Goal: Book appointment/travel/reservation

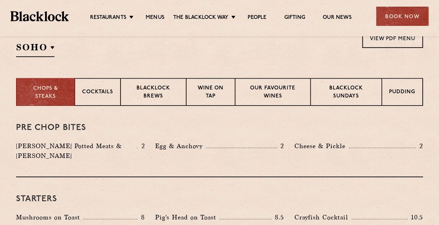
scroll to position [247, 0]
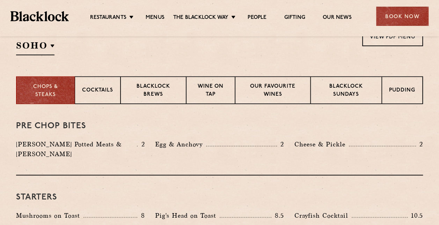
click at [208, 142] on div "Egg & Anchovy 2" at bounding box center [219, 144] width 129 height 10
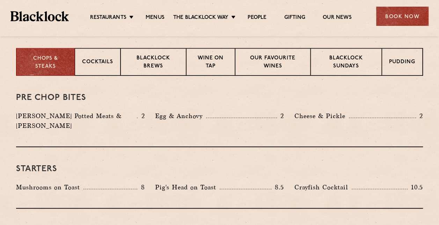
scroll to position [266, 0]
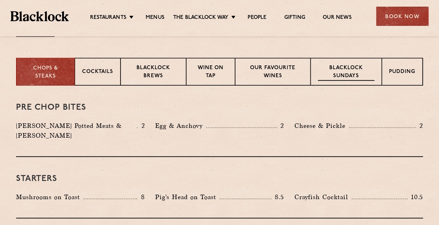
click at [349, 71] on p "Blacklock Sundays" at bounding box center [346, 72] width 57 height 16
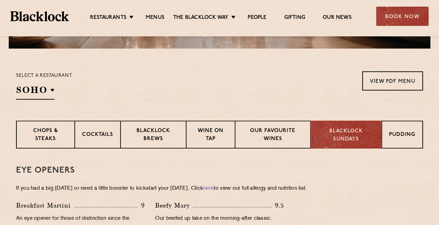
scroll to position [203, 0]
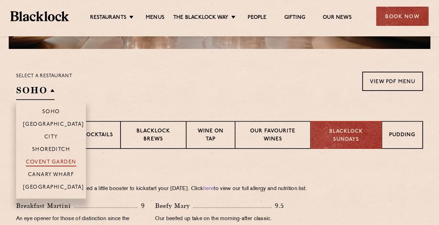
click at [53, 161] on p "Covent Garden" at bounding box center [51, 162] width 51 height 7
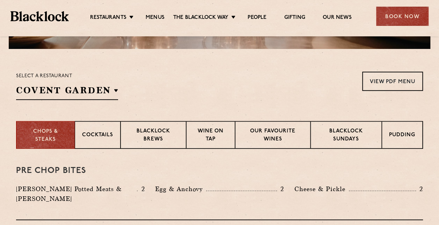
click at [165, 87] on div "Select a restaurant [GEOGRAPHIC_DATA] [GEOGRAPHIC_DATA] [GEOGRAPHIC_DATA] [GEOG…" at bounding box center [219, 86] width 407 height 28
click at [350, 124] on div "Blacklock Sundays" at bounding box center [345, 135] width 71 height 28
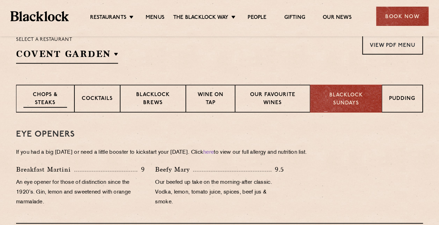
scroll to position [235, 0]
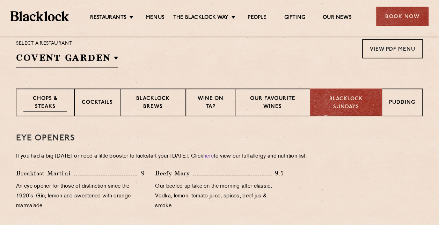
click at [50, 103] on p "Chops & Steaks" at bounding box center [45, 103] width 44 height 16
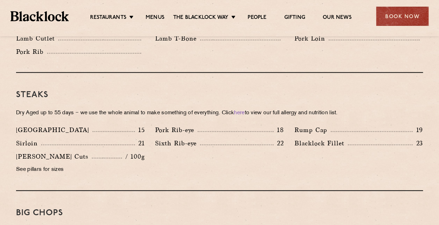
scroll to position [627, 0]
click at [402, 14] on div "Book Now" at bounding box center [402, 16] width 52 height 19
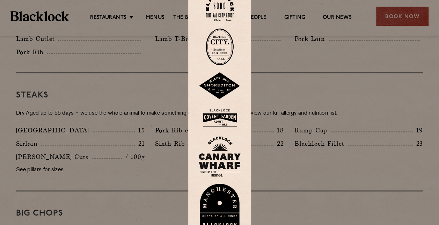
click at [220, 121] on img at bounding box center [220, 118] width 42 height 23
